Goal: Navigation & Orientation: Find specific page/section

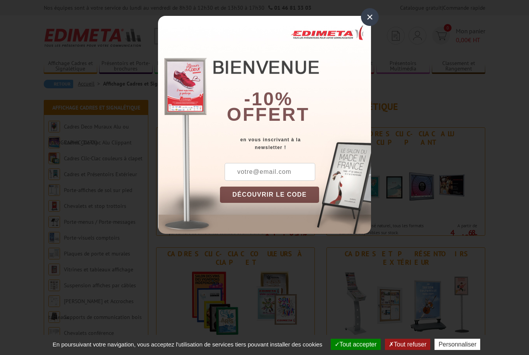
click at [370, 22] on div "×" at bounding box center [370, 17] width 18 height 18
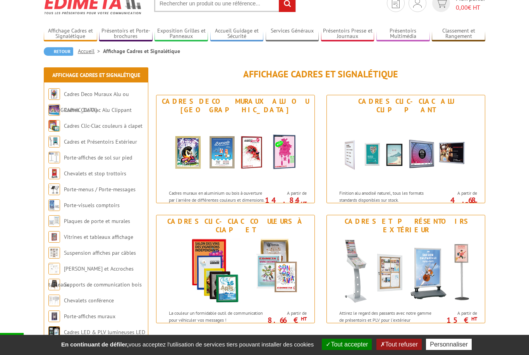
scroll to position [51, 0]
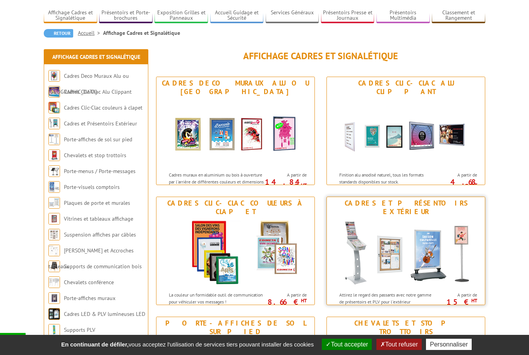
click at [411, 222] on img at bounding box center [405, 253] width 143 height 70
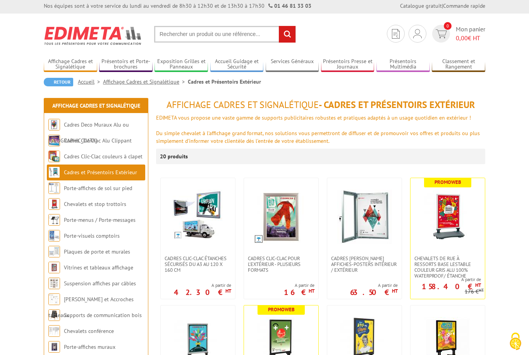
scroll to position [1, 0]
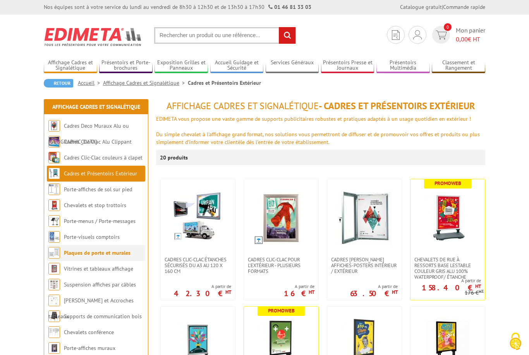
click at [123, 251] on link "Plaques de porte et murales" at bounding box center [97, 252] width 67 height 7
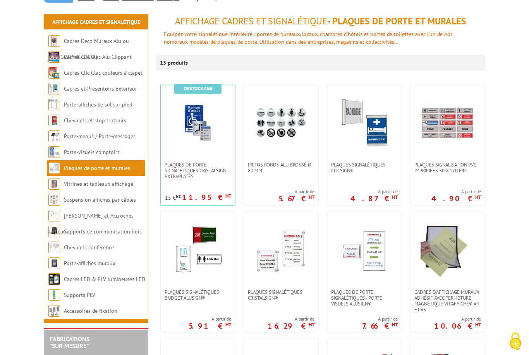
scroll to position [83, 0]
